Goal: Task Accomplishment & Management: Manage account settings

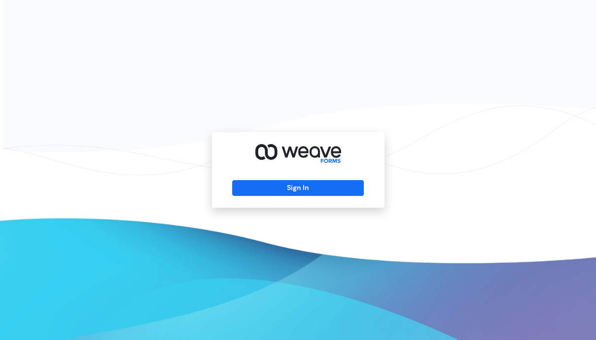
click at [270, 197] on div "Sign In" at bounding box center [298, 169] width 173 height 75
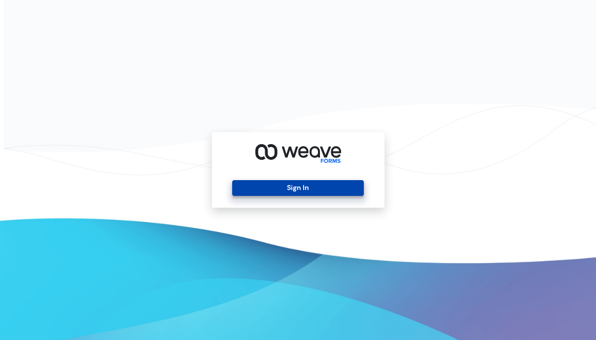
click at [269, 189] on button "Sign In" at bounding box center [298, 188] width 132 height 16
